Goal: Find contact information: Find contact information

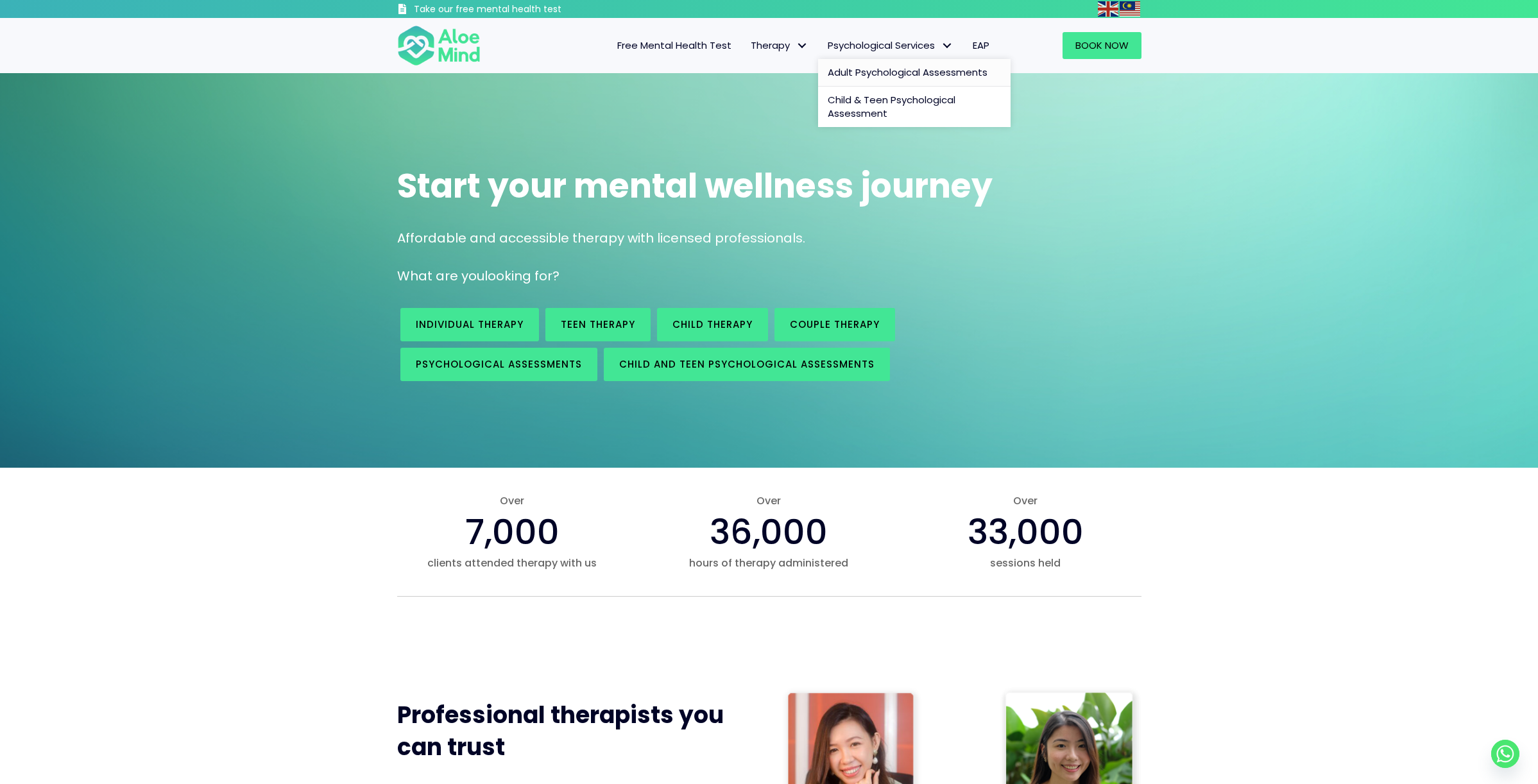
click at [895, 69] on span "Adult Psychological Assessments" at bounding box center [907, 71] width 160 height 13
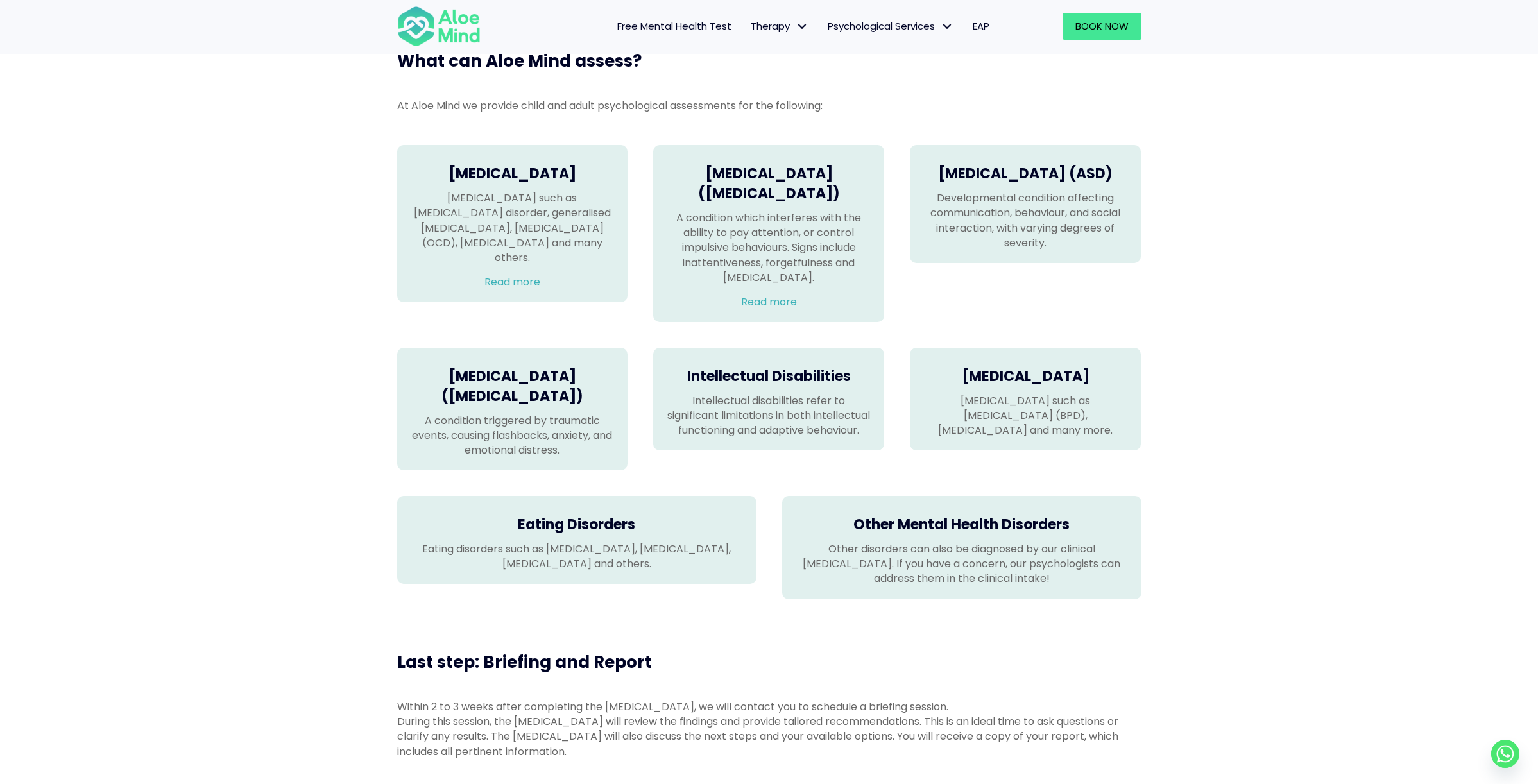
scroll to position [810, 0]
click at [776, 308] on link "Read more" at bounding box center [769, 300] width 56 height 15
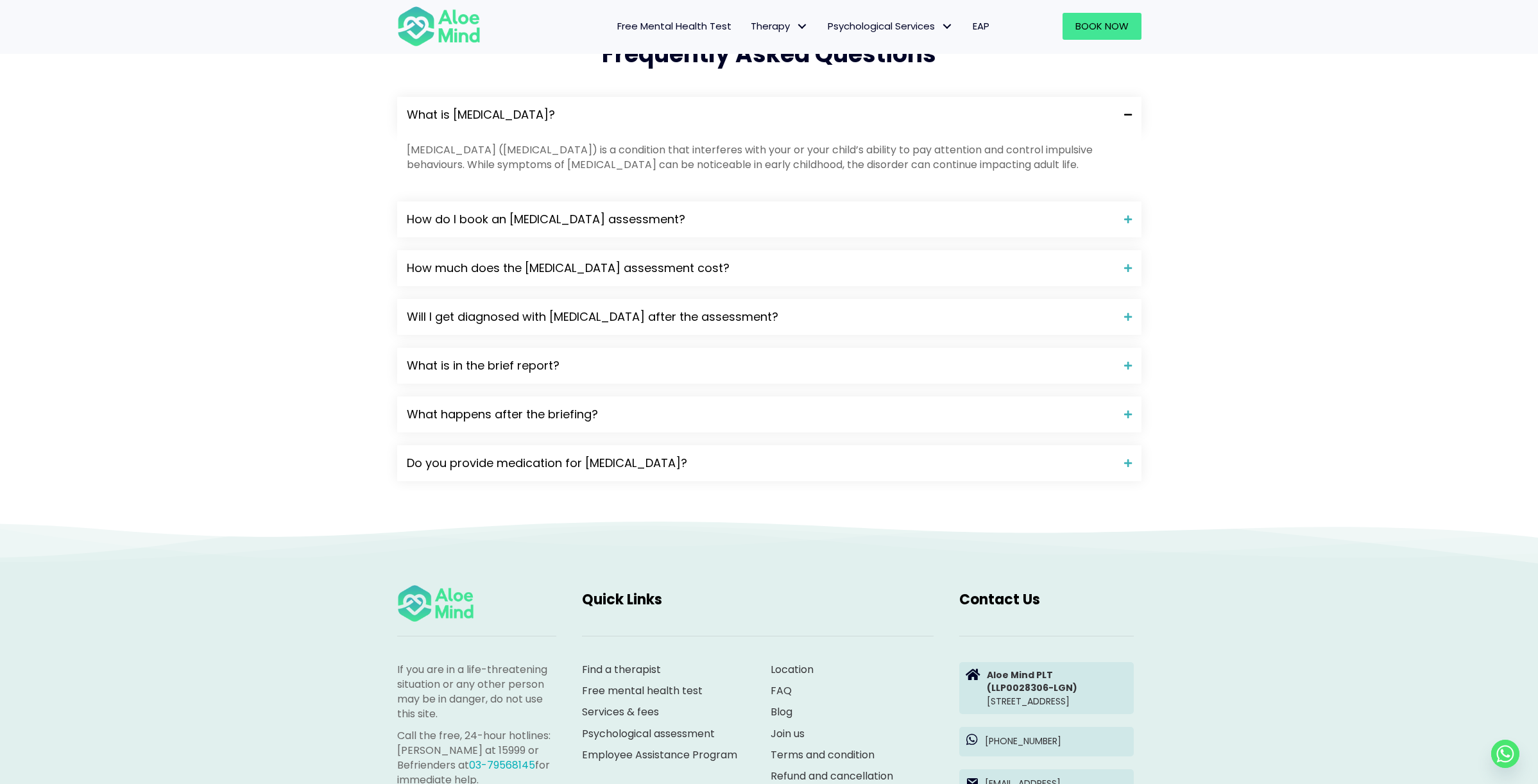
scroll to position [1323, 0]
click at [1006, 667] on strong "Aloe Mind PLT" at bounding box center [1020, 673] width 66 height 12
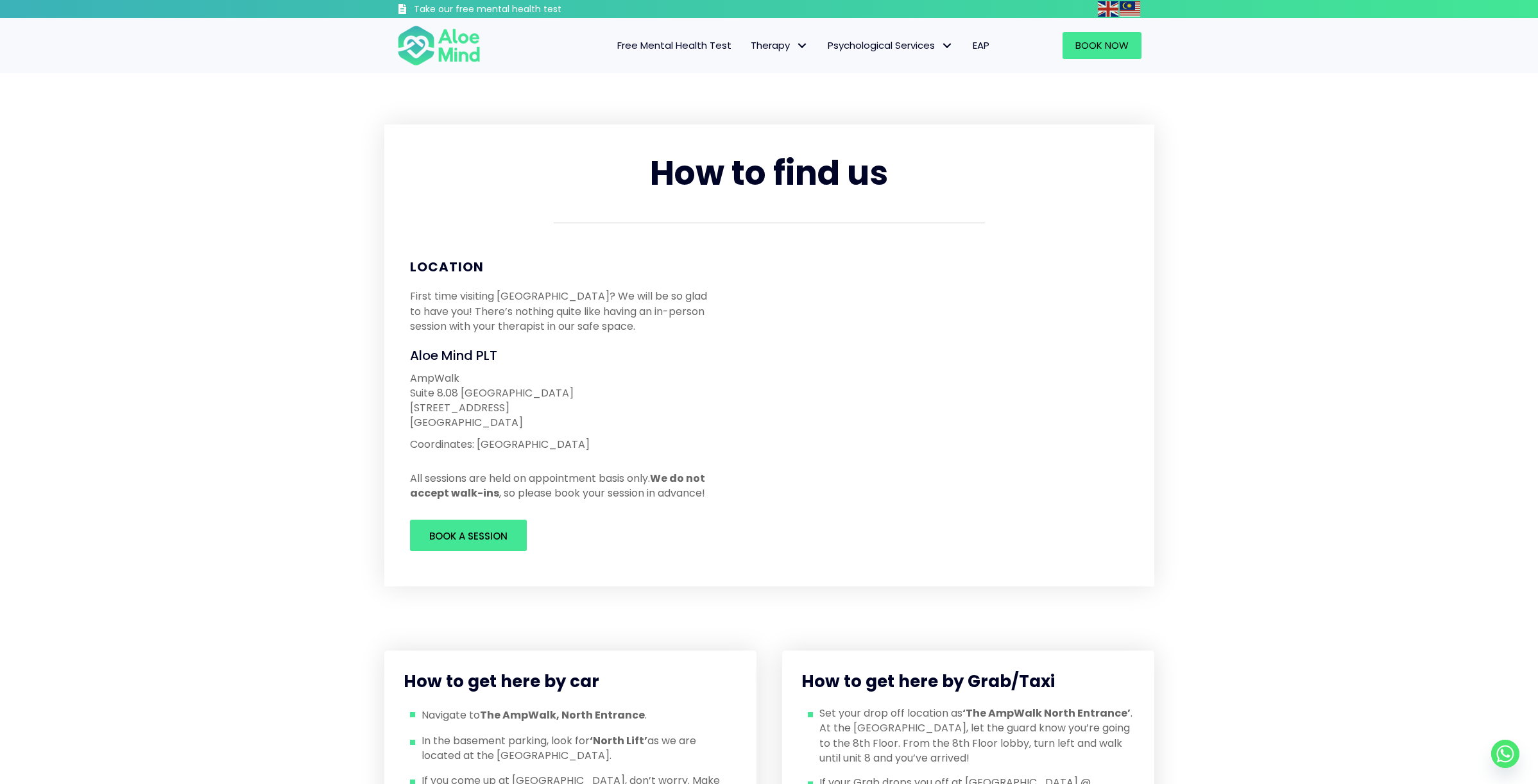
drag, startPoint x: 430, startPoint y: 400, endPoint x: 394, endPoint y: 360, distance: 53.8
click at [394, 360] on div "How to find us Location First time visiting [GEOGRAPHIC_DATA]? We will be so gl…" at bounding box center [769, 355] width 770 height 462
copy div "Aloe Mind PLT AmpWalk [STREET_ADDRESS]"
click at [666, 428] on p "[GEOGRAPHIC_DATA][STREET_ADDRESS]" at bounding box center [563, 400] width 306 height 60
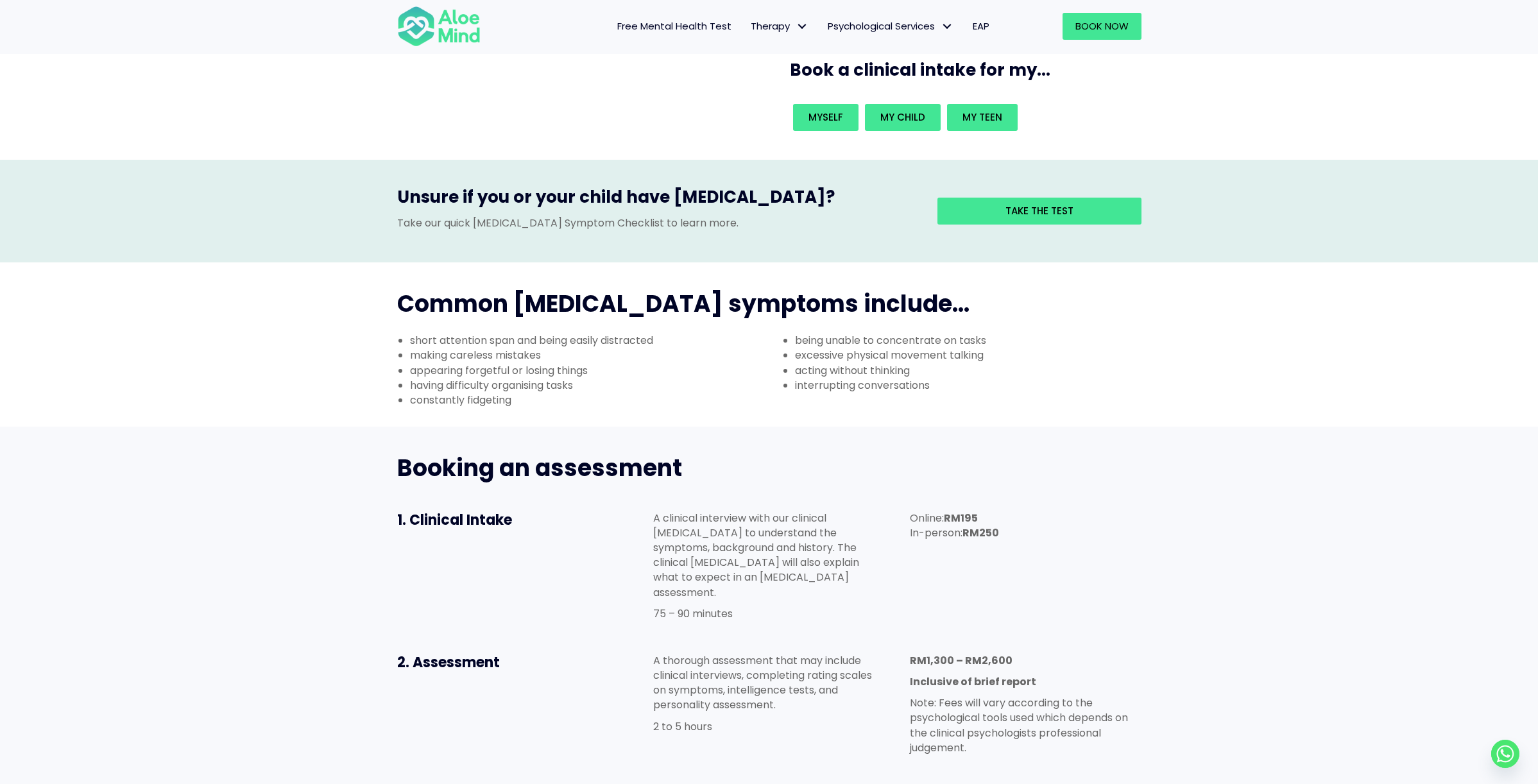
scroll to position [290, 0]
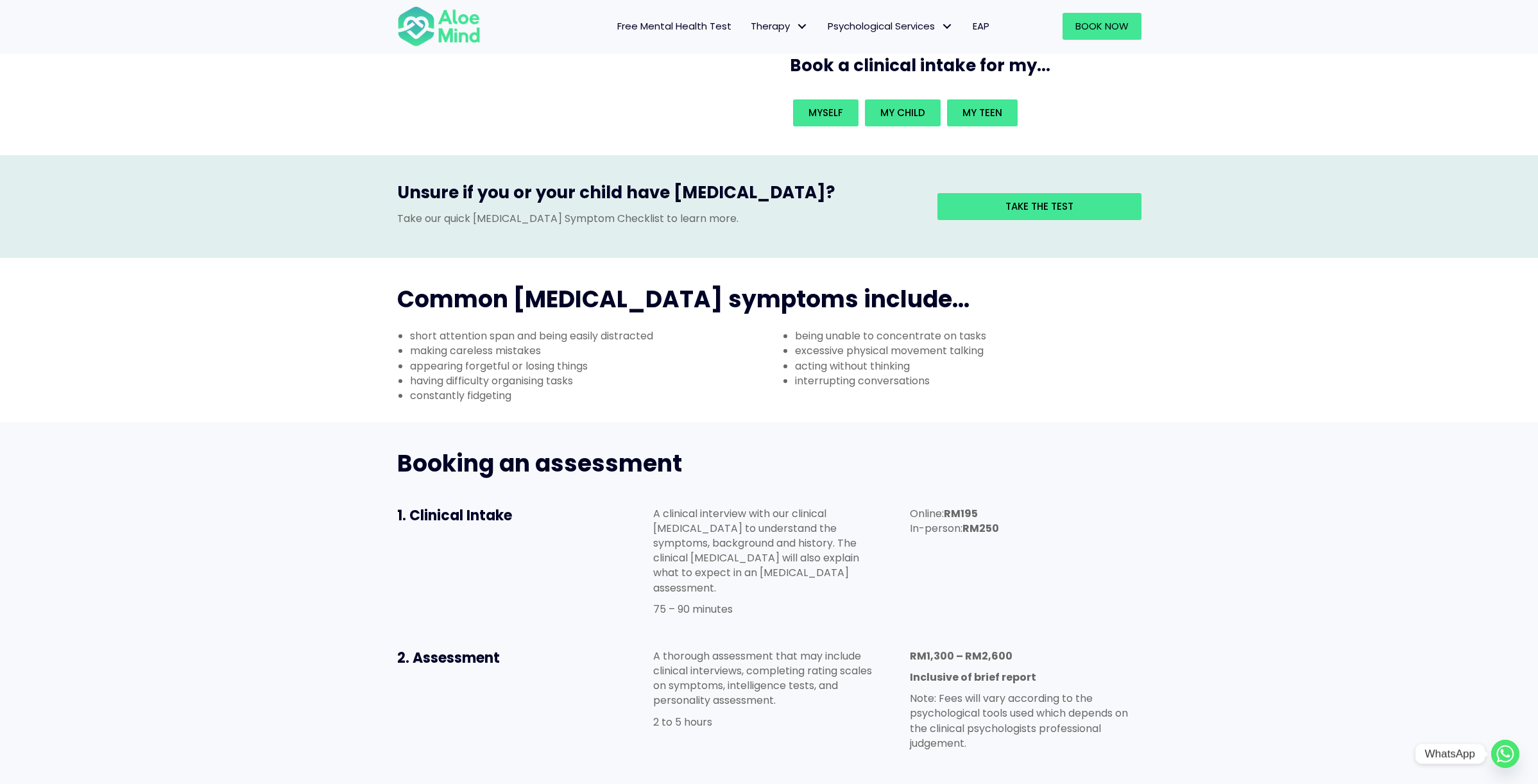
click at [1510, 761] on circle "Whatsapp" at bounding box center [1505, 753] width 28 height 28
click at [1103, 35] on link "Book Now" at bounding box center [1102, 26] width 79 height 27
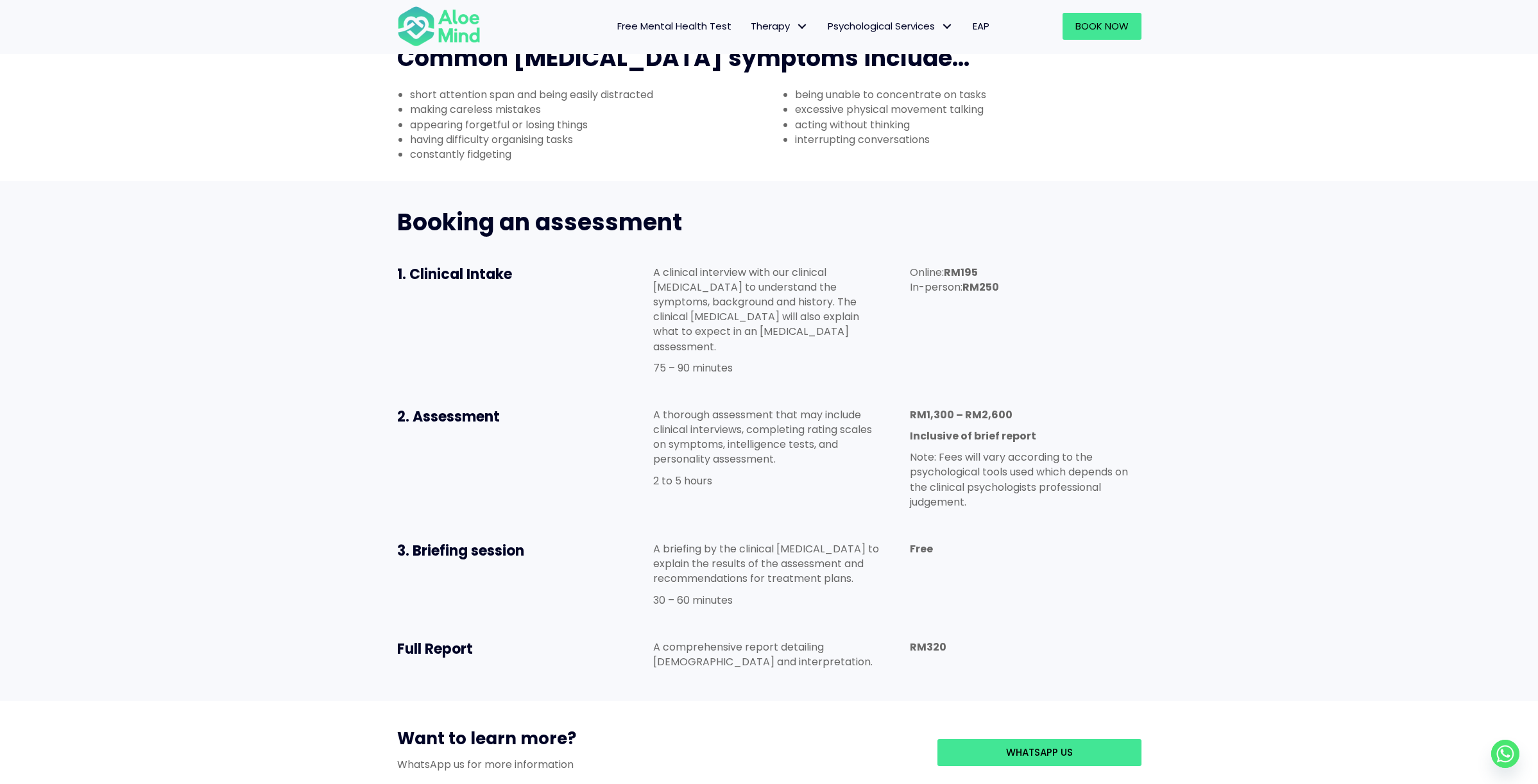
scroll to position [536, 0]
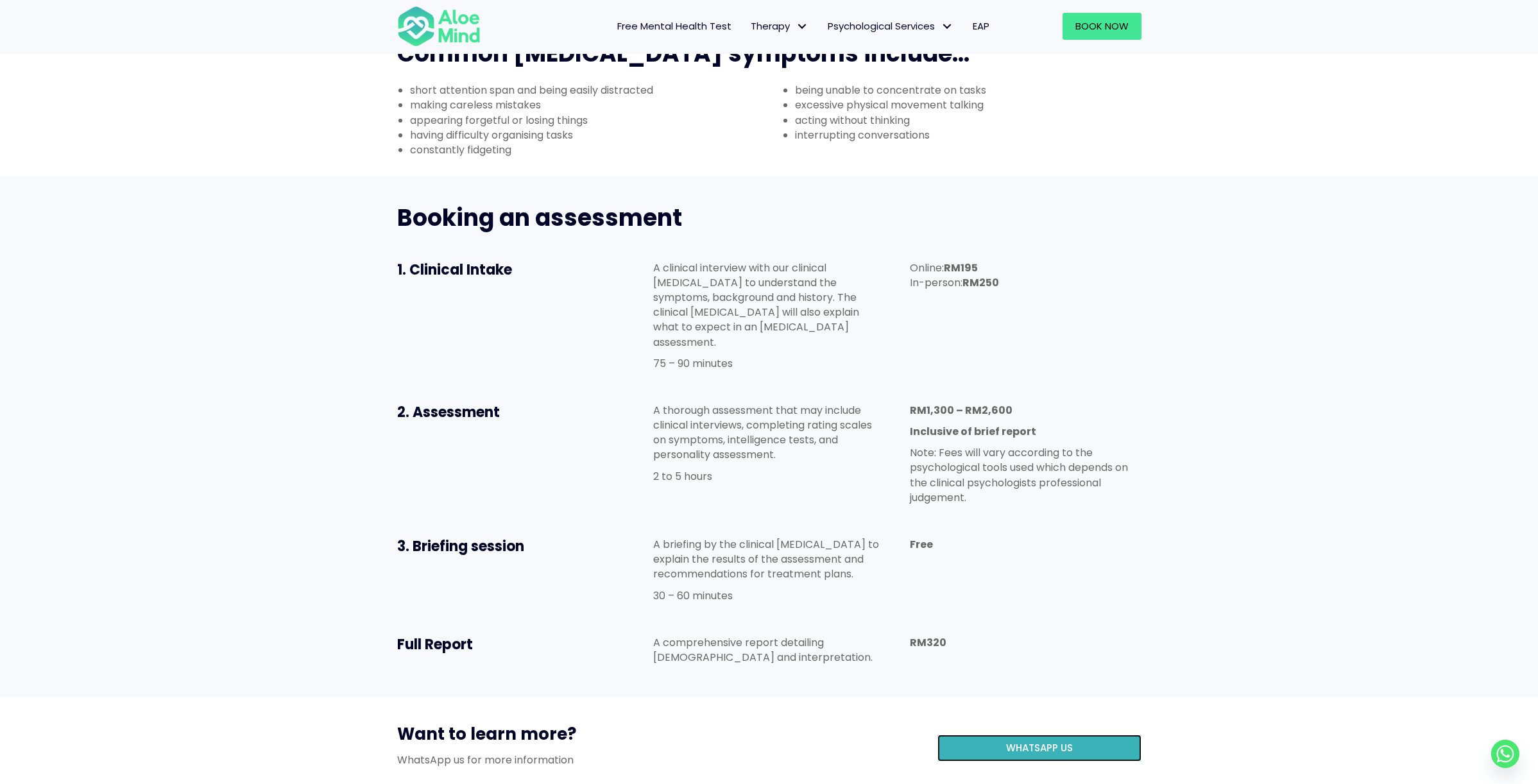
click at [1008, 741] on span "WhatsApp us" at bounding box center [1039, 747] width 67 height 13
drag, startPoint x: 530, startPoint y: 216, endPoint x: 412, endPoint y: 204, distance: 118.6
click at [412, 260] on h4 "1. Clinical Intake" at bounding box center [512, 270] width 231 height 20
copy span "Clinical Intake"
